Goal: Task Accomplishment & Management: Use online tool/utility

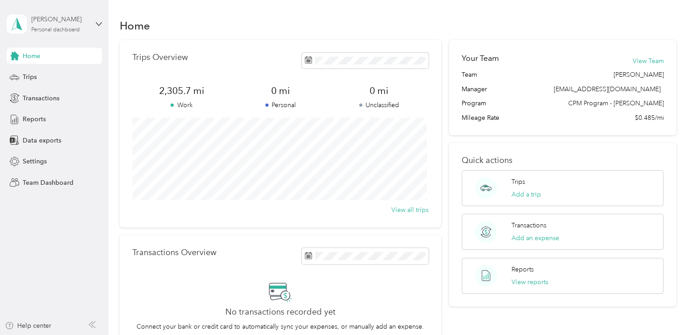
click at [75, 28] on div "Personal dashboard" at bounding box center [55, 29] width 49 height 5
click at [73, 82] on div "Team dashboard Personal dashboard Log out" at bounding box center [102, 92] width 178 height 57
click at [71, 24] on div "[PERSON_NAME]" at bounding box center [59, 20] width 57 height 10
click at [59, 73] on div "Team dashboard" at bounding box center [39, 75] width 49 height 10
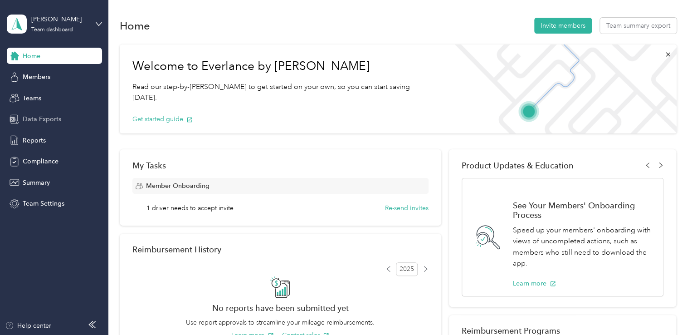
click at [45, 117] on span "Data Exports" at bounding box center [42, 119] width 39 height 10
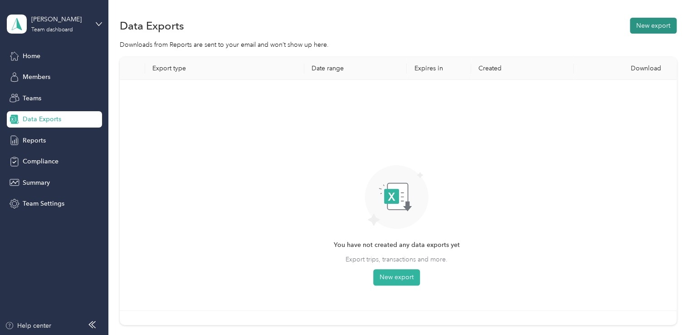
click at [664, 28] on button "New export" at bounding box center [653, 26] width 47 height 16
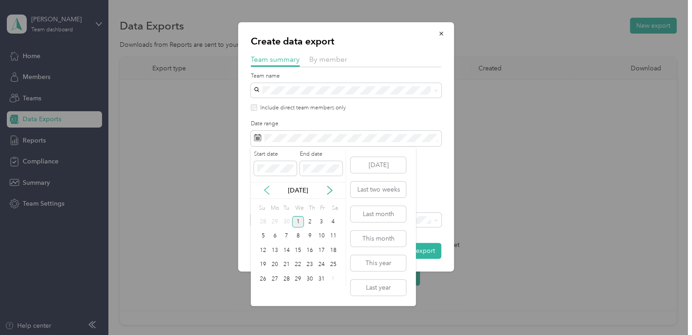
click at [268, 191] on icon at bounding box center [266, 189] width 9 height 9
click at [264, 262] on div "21" at bounding box center [263, 264] width 12 height 11
click at [288, 274] on div "30" at bounding box center [287, 278] width 12 height 11
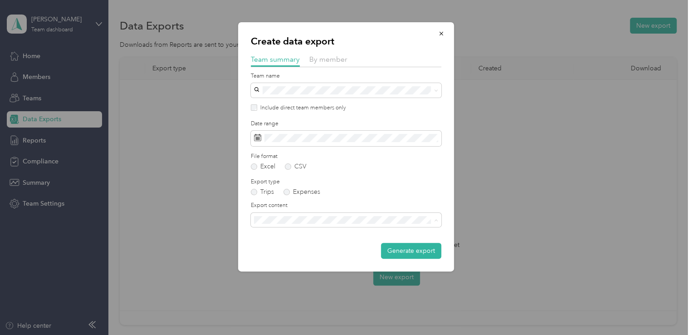
click at [316, 251] on span "Summary and full trips list" at bounding box center [293, 252] width 73 height 8
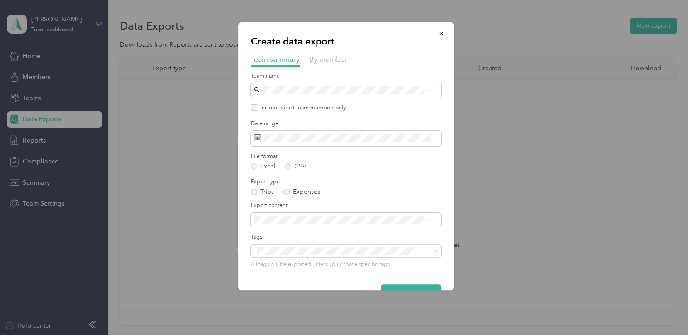
scroll to position [23, 0]
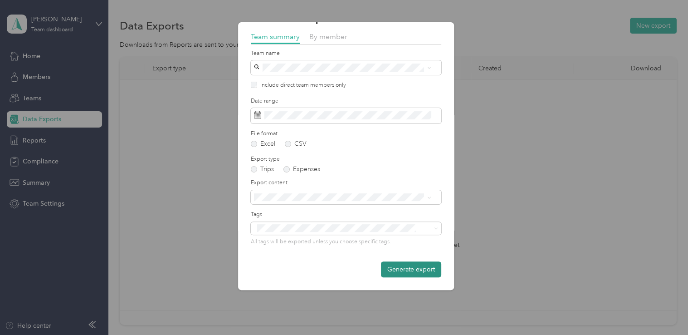
click at [421, 271] on button "Generate export" at bounding box center [411, 269] width 60 height 16
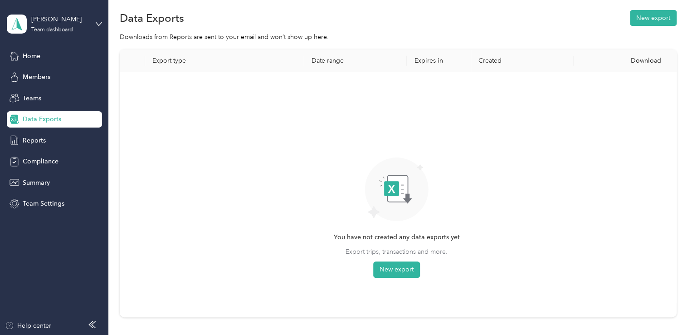
scroll to position [0, 0]
